Goal: Information Seeking & Learning: Find specific fact

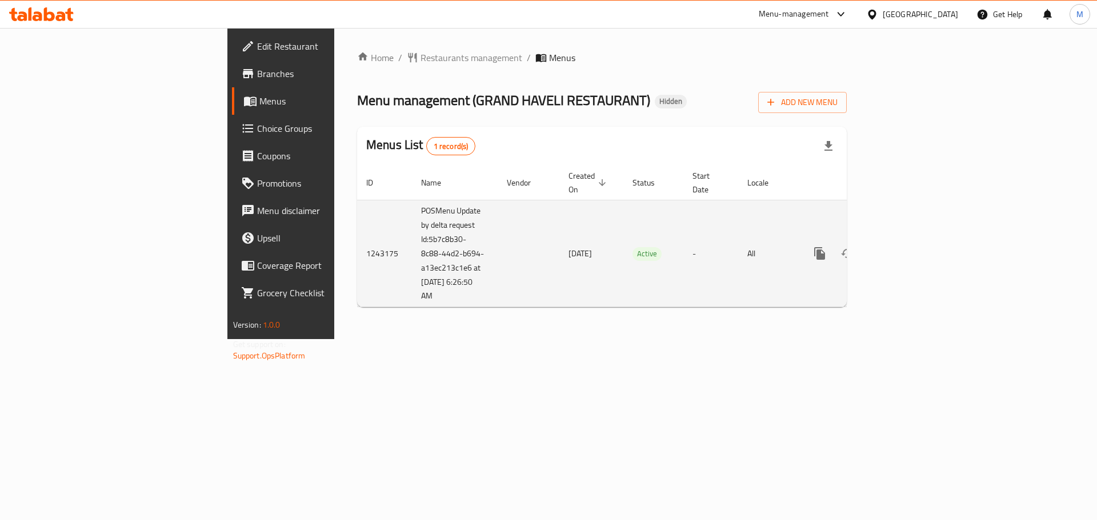
click at [412, 279] on td "POSMenu Update by delta request Id:5b7c8b30-8c88-44d2-b694-a13ec213c1e6 at 3/30…" at bounding box center [455, 253] width 86 height 107
click at [412, 272] on td "POSMenu Update by delta request Id:5b7c8b30-8c88-44d2-b694-a13ec213c1e6 at 3/30…" at bounding box center [455, 253] width 86 height 107
drag, startPoint x: 318, startPoint y: 258, endPoint x: 278, endPoint y: 228, distance: 49.5
click at [412, 228] on td "POSMenu Update by delta request Id:5b7c8b30-8c88-44d2-b694-a13ec213c1e6 at 3/30…" at bounding box center [455, 253] width 86 height 107
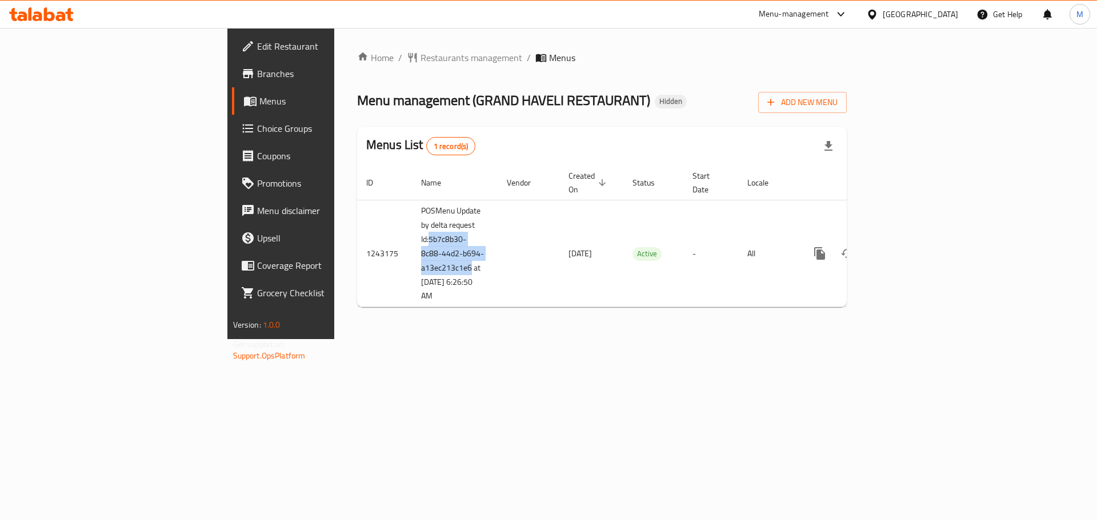
copy td "5b7c8b30-8c88-44d2-b694-a13ec213c1e6"
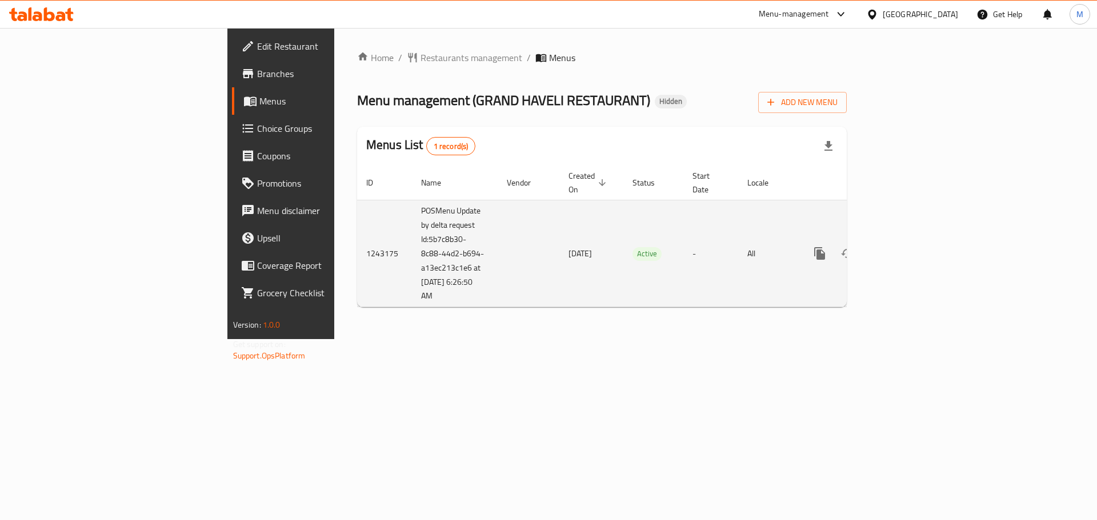
click at [412, 275] on td "POSMenu Update by delta request Id:5b7c8b30-8c88-44d2-b694-a13ec213c1e6 at 3/30…" at bounding box center [455, 253] width 86 height 107
drag, startPoint x: 311, startPoint y: 269, endPoint x: 270, endPoint y: 270, distance: 41.1
click at [412, 270] on td "POSMenu Update by delta request Id:5b7c8b30-8c88-44d2-b694-a13ec213c1e6 at 3/30…" at bounding box center [455, 253] width 86 height 107
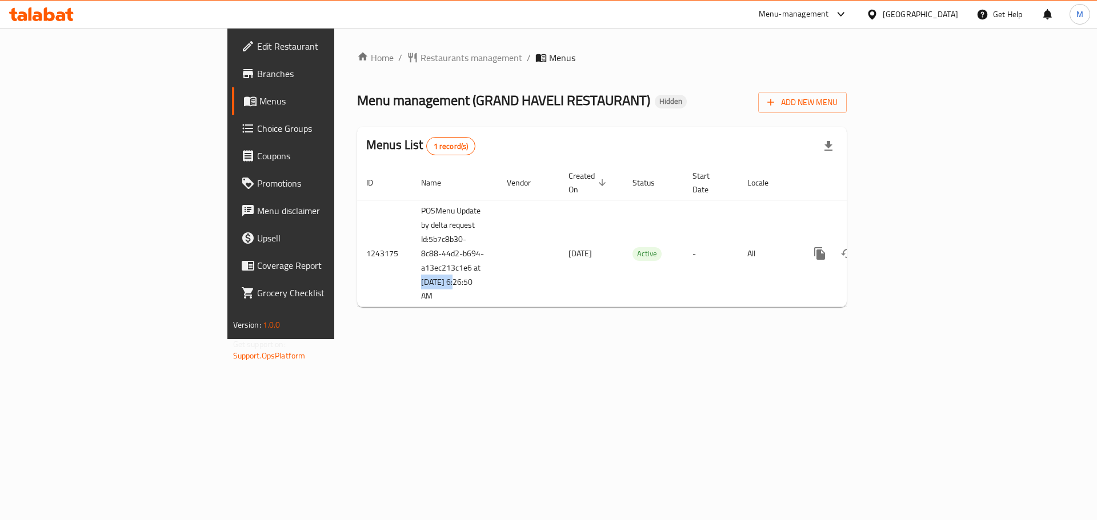
copy td "3/30/2025"
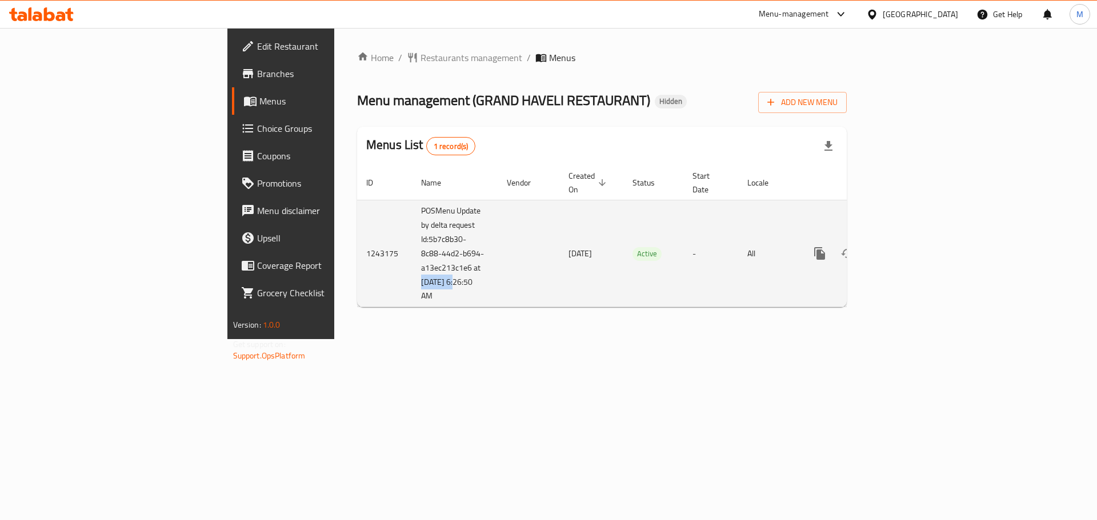
drag, startPoint x: 307, startPoint y: 286, endPoint x: 270, endPoint y: 286, distance: 36.6
click at [412, 286] on td "POSMenu Update by delta request Id:5b7c8b30-8c88-44d2-b694-a13ec213c1e6 at 3/30…" at bounding box center [455, 253] width 86 height 107
copy td "6:26:50 AM"
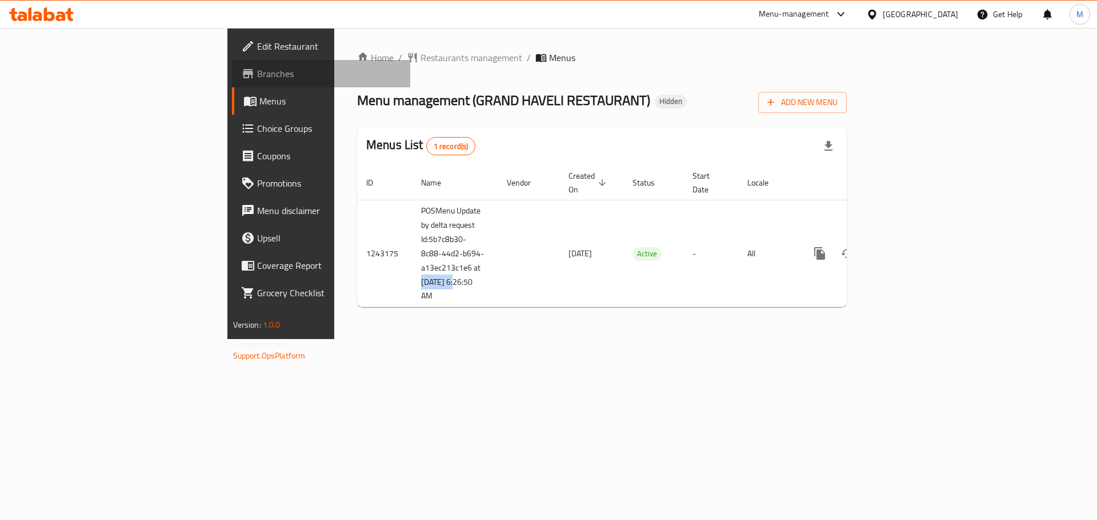
click at [257, 81] on span "Branches" at bounding box center [329, 74] width 145 height 14
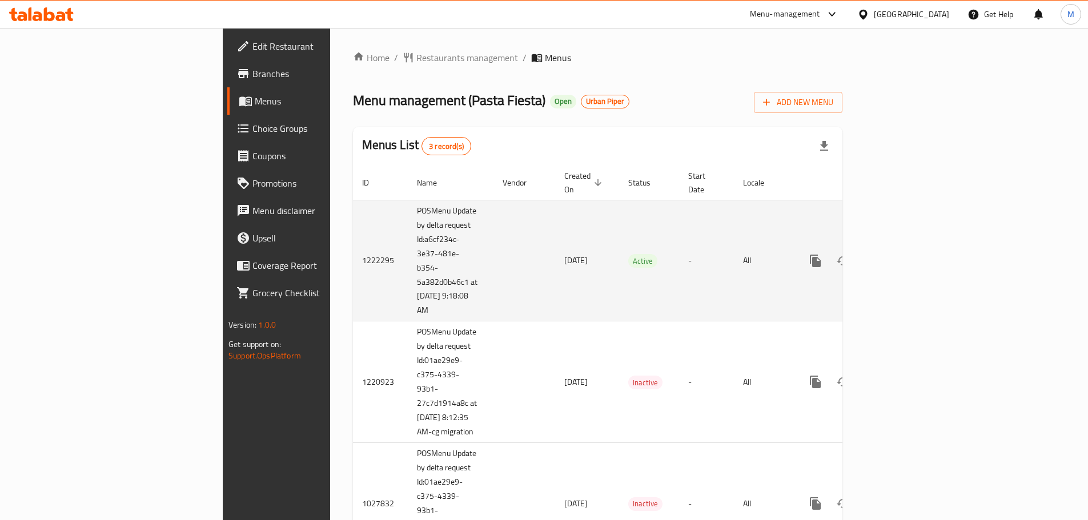
click at [494, 279] on td "enhanced table" at bounding box center [525, 261] width 62 height 122
drag, startPoint x: 301, startPoint y: 270, endPoint x: 267, endPoint y: 270, distance: 34.3
click at [408, 270] on td "POSMenu Update by delta request Id:a6cf234c-3e37-481e-b354-5a382d0b46c1 at [DAT…" at bounding box center [451, 261] width 86 height 122
copy td "[DATE]"
drag, startPoint x: 304, startPoint y: 268, endPoint x: 313, endPoint y: 278, distance: 13.3
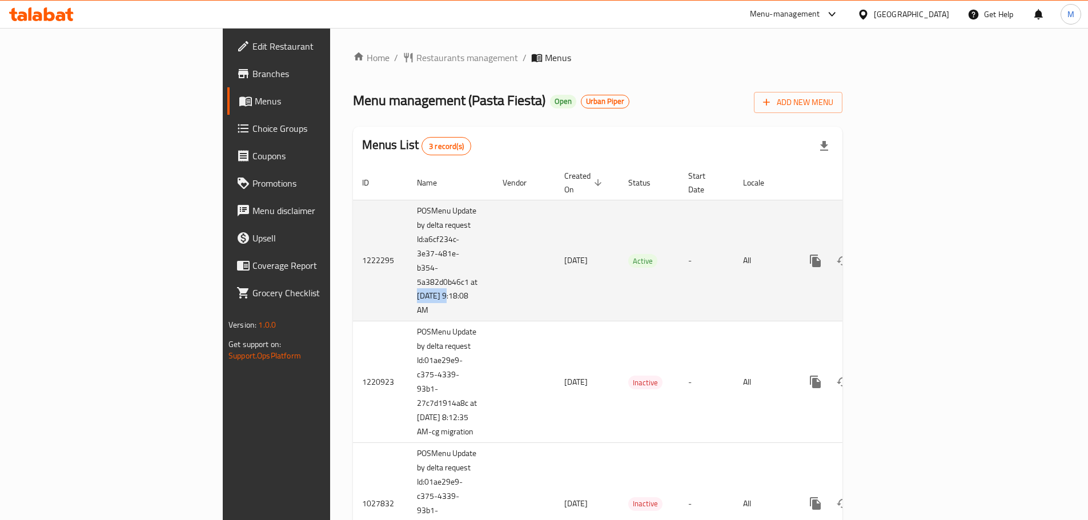
click at [408, 278] on td "POSMenu Update by delta request Id:a6cf234c-3e37-481e-b354-5a382d0b46c1 at [DAT…" at bounding box center [451, 261] width 86 height 122
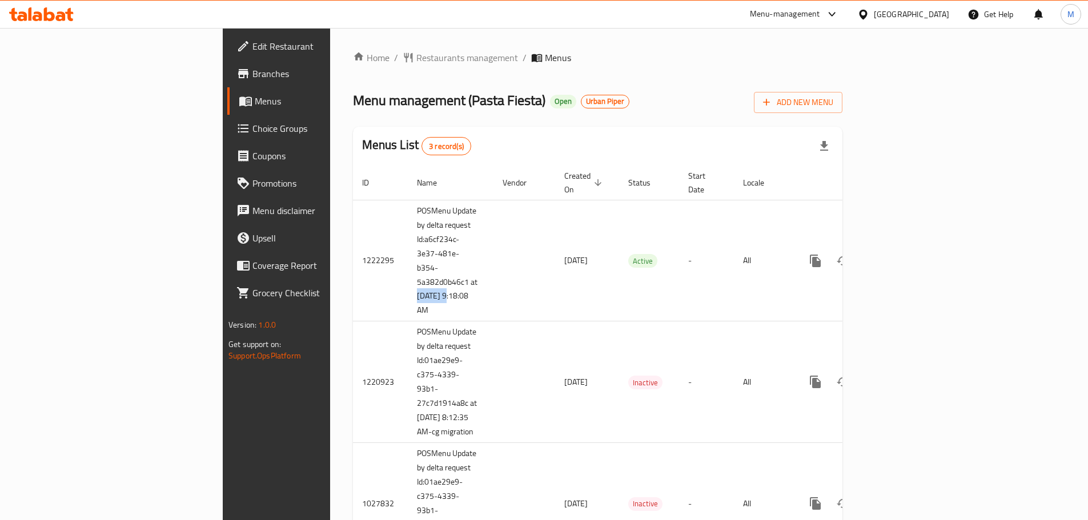
copy td "9:18:08 AM"
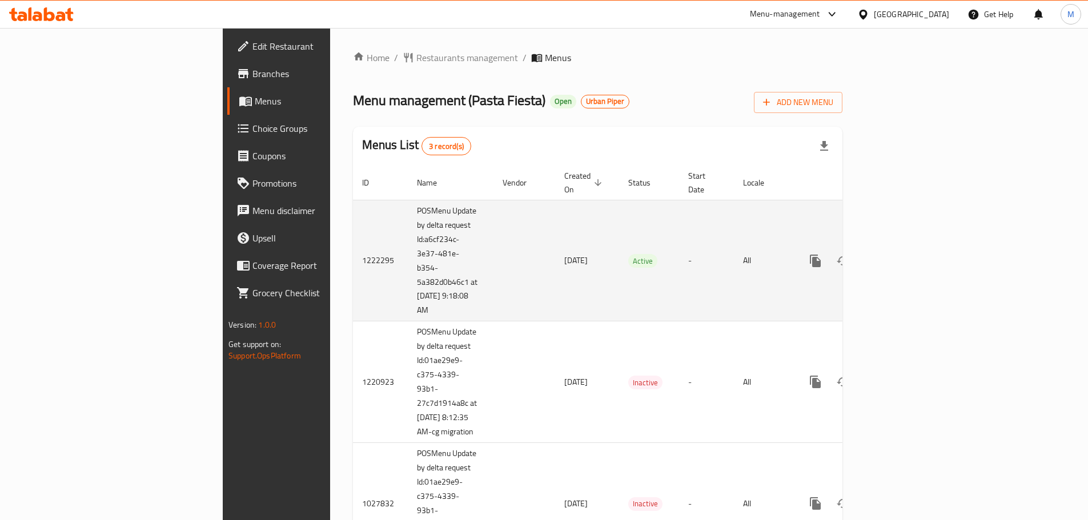
click at [408, 258] on td "POSMenu Update by delta request Id:a6cf234c-3e37-481e-b354-5a382d0b46c1 at [DAT…" at bounding box center [451, 261] width 86 height 122
drag, startPoint x: 319, startPoint y: 259, endPoint x: 276, endPoint y: 231, distance: 50.4
click at [408, 231] on td "POSMenu Update by delta request Id:a6cf234c-3e37-481e-b354-5a382d0b46c1 at [DAT…" at bounding box center [451, 261] width 86 height 122
copy td "a6cf234c-3e37-481e-b354-5a382d0b46c1"
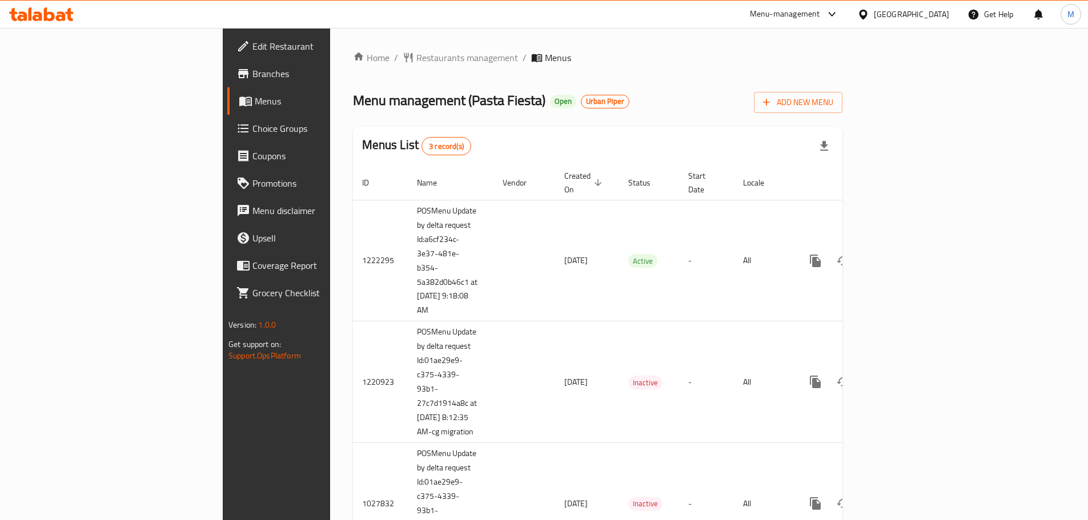
click at [581, 107] on div "Urban Piper" at bounding box center [605, 102] width 49 height 14
copy div "Urban Piper Add New Menu"
click at [227, 83] on link "Branches" at bounding box center [315, 73] width 177 height 27
